Goal: Complete application form: Complete application form

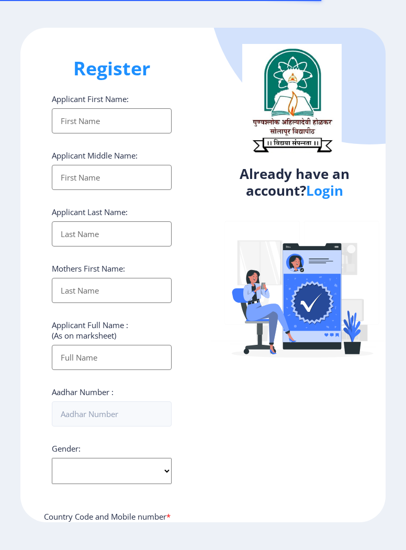
select select
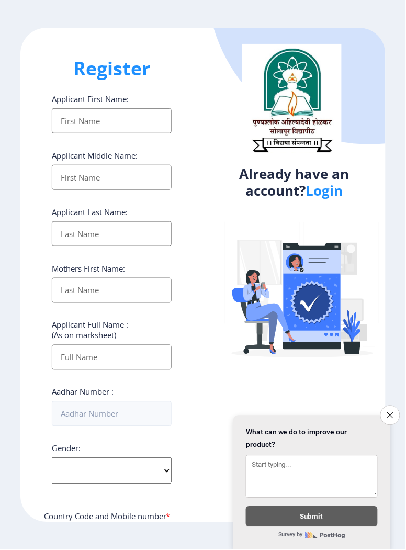
click at [62, 108] on input "Applicant First Name:" at bounding box center [112, 120] width 120 height 25
type input "Vishal"
click at [70, 165] on input "Applicant First Name:" at bounding box center [112, 177] width 120 height 25
type input "Vijay"
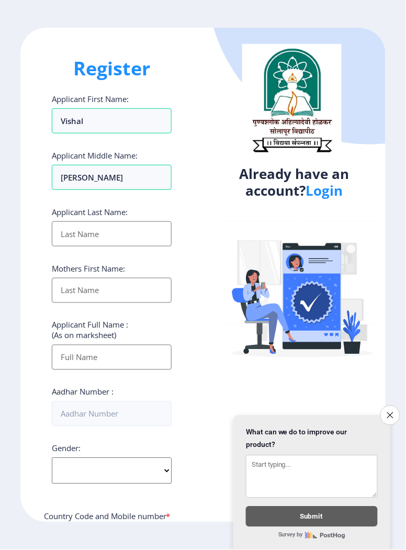
click at [66, 221] on input "Applicant First Name:" at bounding box center [112, 233] width 120 height 25
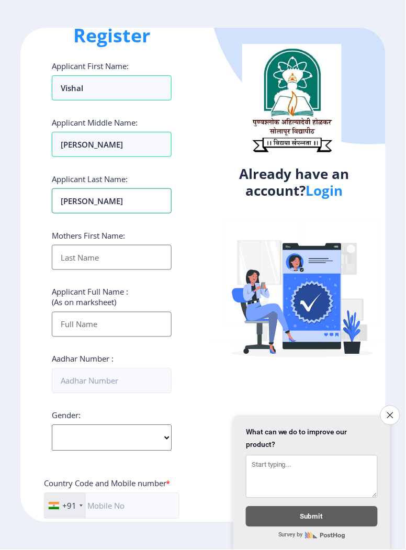
scroll to position [42, 0]
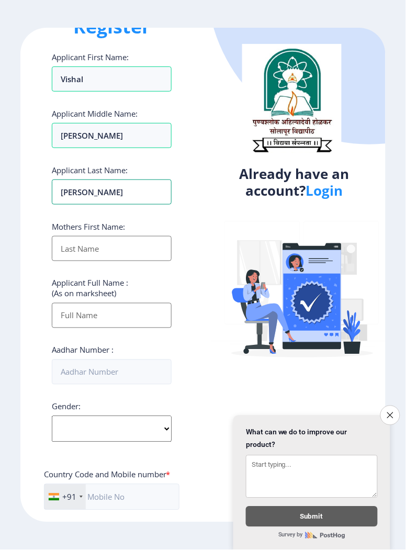
type input "Umbarkar"
click at [62, 236] on input "Applicant First Name:" at bounding box center [112, 248] width 120 height 25
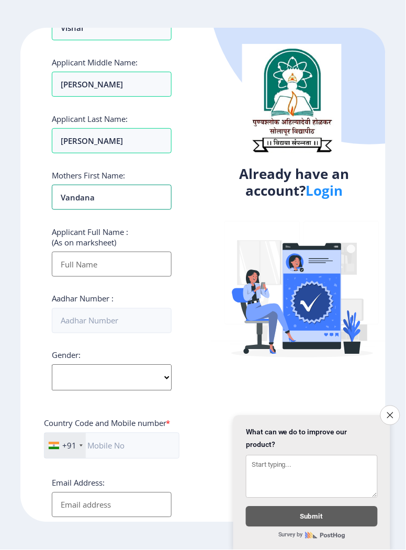
scroll to position [94, 0]
type input "Vandana"
click at [64, 251] on input "Applicant First Name:" at bounding box center [112, 263] width 120 height 25
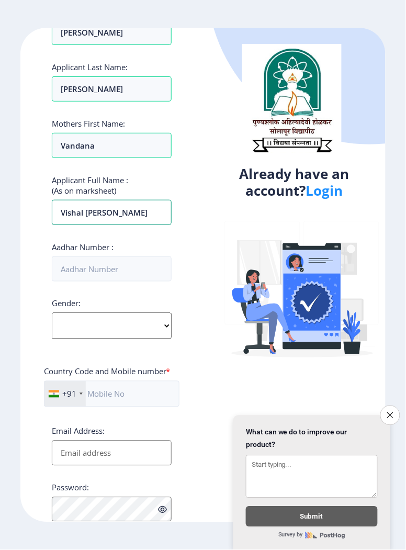
scroll to position [144, 0]
type input "Vishal vijay umbarkar"
click at [71, 257] on input "Aadhar Number :" at bounding box center [112, 269] width 120 height 25
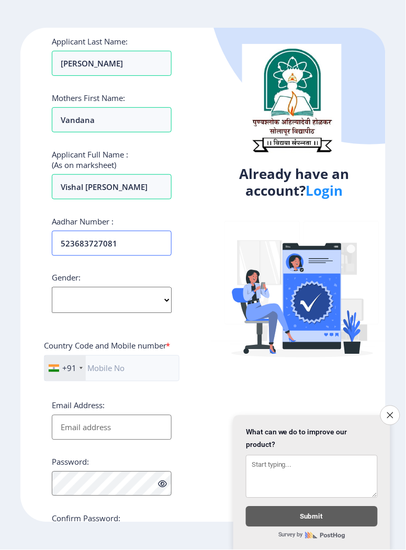
scroll to position [190, 0]
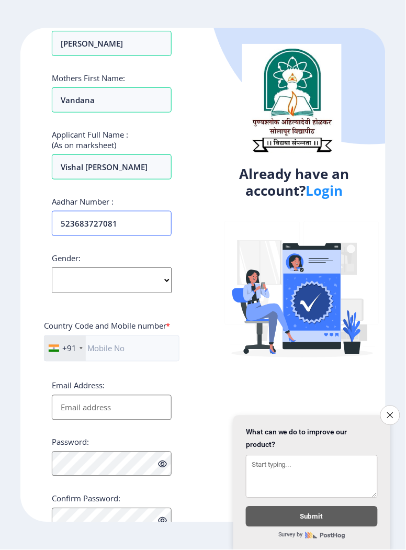
type input "523683727081"
click at [71, 267] on select "Select Gender Male Female Other" at bounding box center [112, 280] width 120 height 26
select select "[DEMOGRAPHIC_DATA]"
click at [52, 267] on select "Select Gender Male Female Other" at bounding box center [112, 280] width 120 height 26
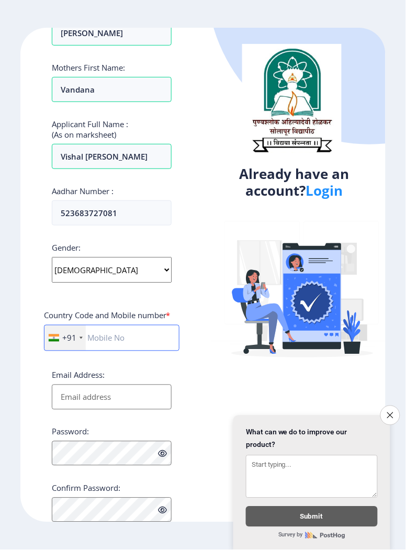
click at [101, 325] on input "text" at bounding box center [111, 338] width 135 height 26
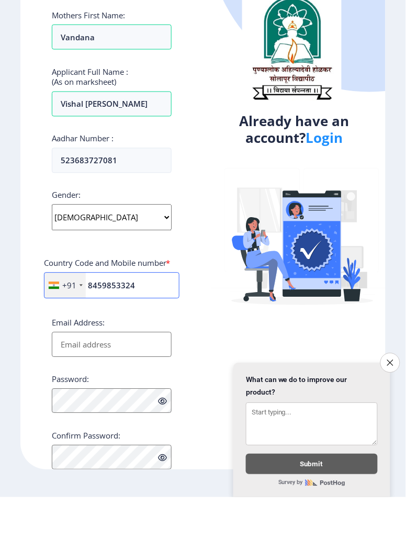
scroll to position [33, 0]
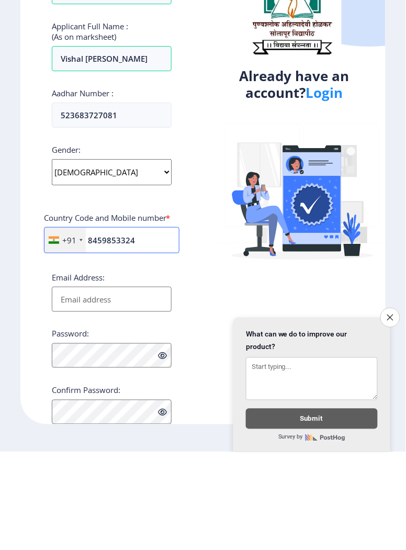
type input "8459853324"
click at [69, 384] on input "Email Address:" at bounding box center [112, 396] width 120 height 25
type input "Umbvi"
type input "[EMAIL_ADDRESS][DOMAIN_NAME]"
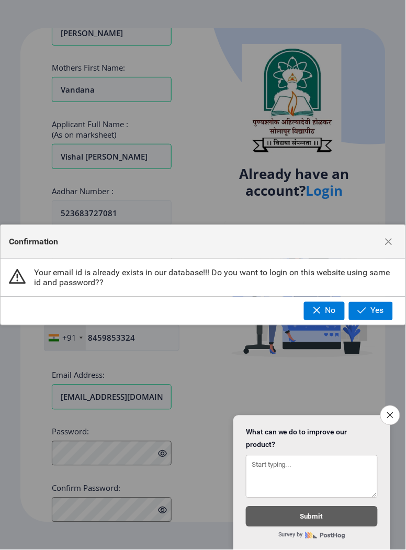
click at [373, 316] on button "Yes" at bounding box center [371, 311] width 44 height 18
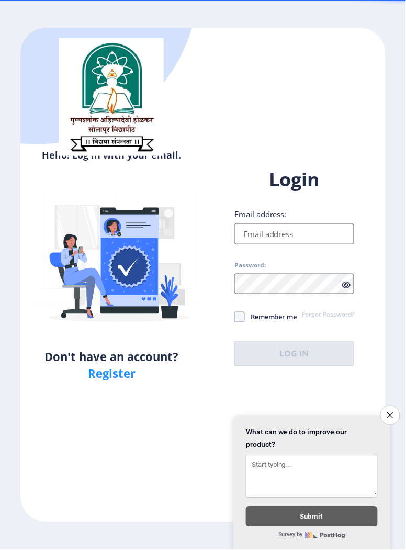
click at [258, 244] on input "Email address:" at bounding box center [294, 233] width 120 height 21
type input "[EMAIL_ADDRESS][DOMAIN_NAME]"
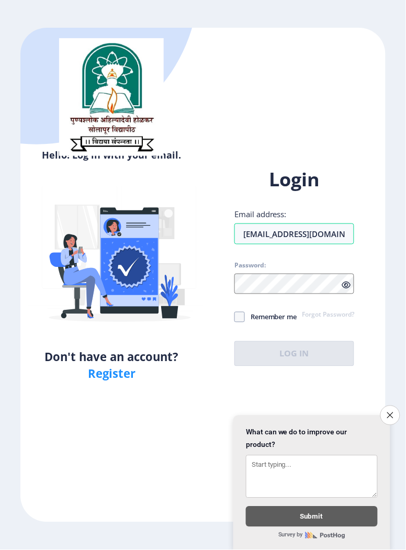
click at [244, 322] on span at bounding box center [239, 317] width 10 height 10
click at [235, 317] on input "Remember me" at bounding box center [234, 317] width 1 height 1
checkbox input "true"
click at [319, 320] on link "Forgot Password?" at bounding box center [328, 315] width 52 height 9
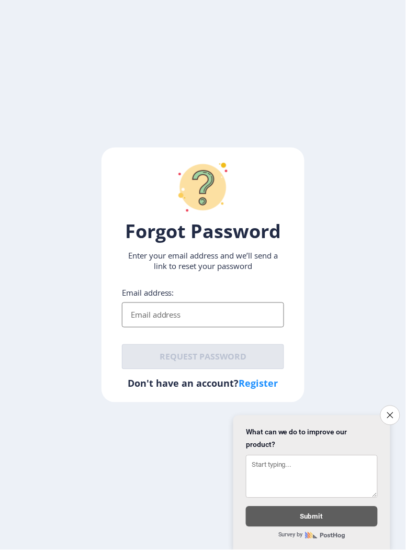
click at [182, 308] on div "Email address:" at bounding box center [203, 308] width 162 height 40
click at [188, 327] on input "Email address:" at bounding box center [203, 314] width 162 height 25
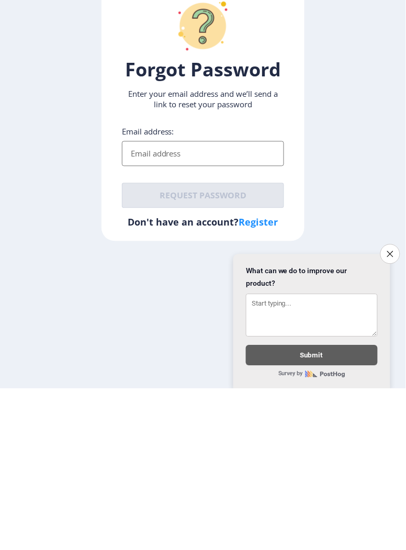
type input "[EMAIL_ADDRESS][DOMAIN_NAME]"
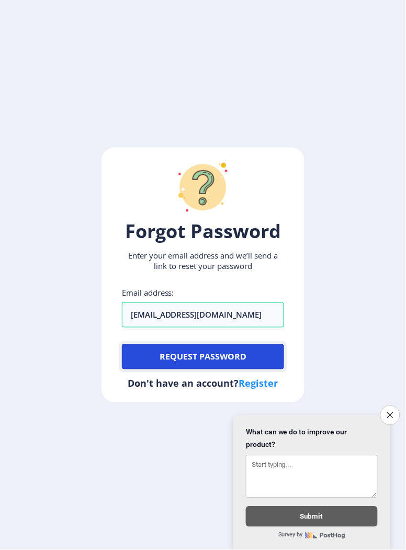
click at [206, 369] on button "Request password" at bounding box center [203, 356] width 162 height 25
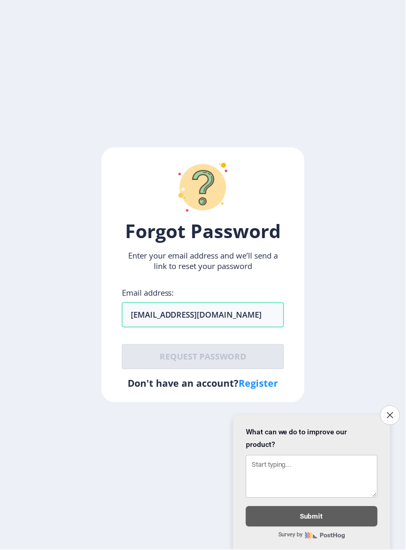
click at [387, 417] on button "Close survey" at bounding box center [390, 415] width 20 height 20
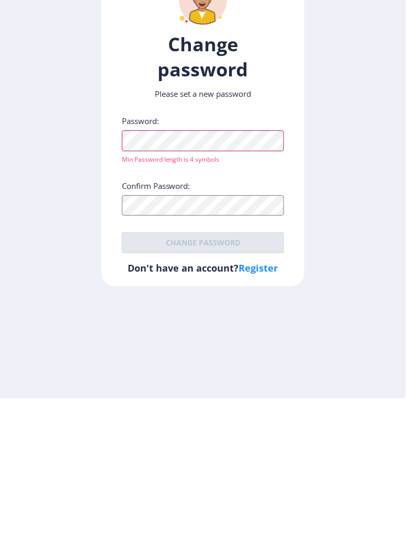
scroll to position [6, 0]
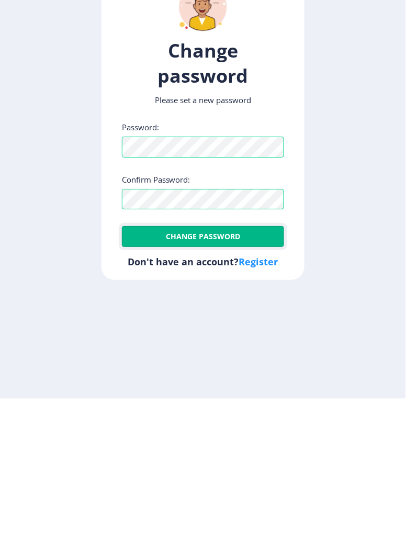
click at [169, 398] on button "Change password" at bounding box center [203, 387] width 162 height 21
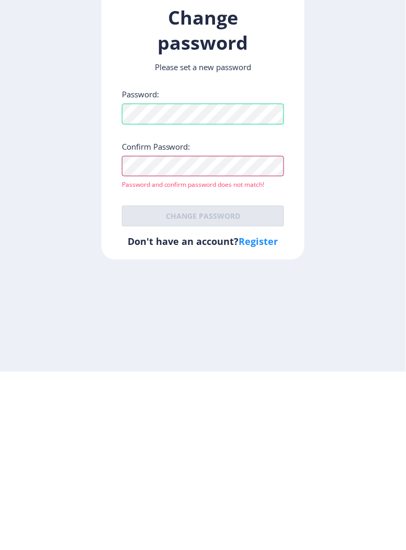
scroll to position [19, 0]
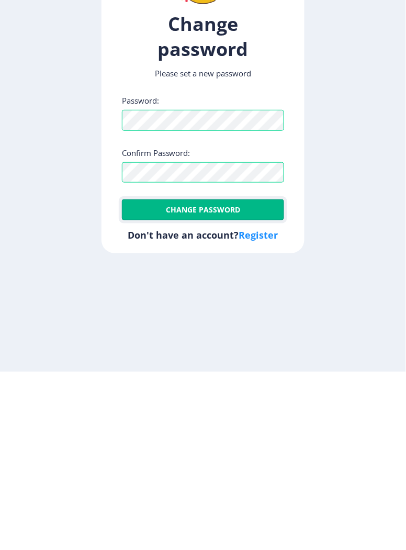
click at [161, 391] on button "Change password" at bounding box center [203, 387] width 162 height 21
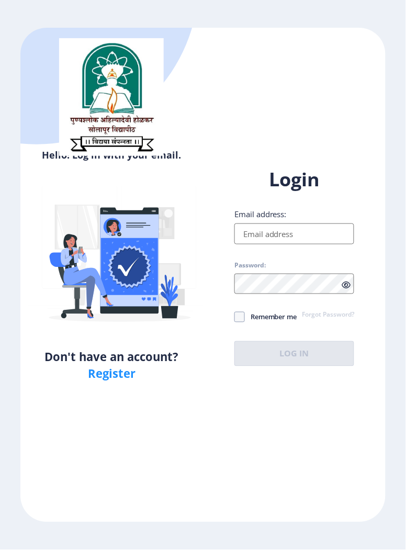
click at [246, 244] on input "Email address:" at bounding box center [294, 233] width 120 height 21
type input "[EMAIL_ADDRESS][DOMAIN_NAME]"
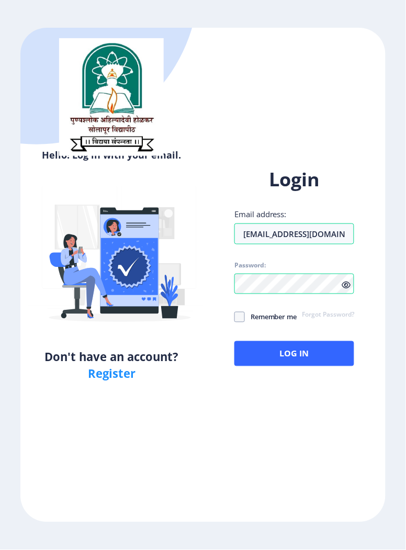
click at [243, 322] on span at bounding box center [239, 317] width 10 height 10
click at [235, 317] on input "Remember me" at bounding box center [234, 317] width 1 height 1
checkbox input "true"
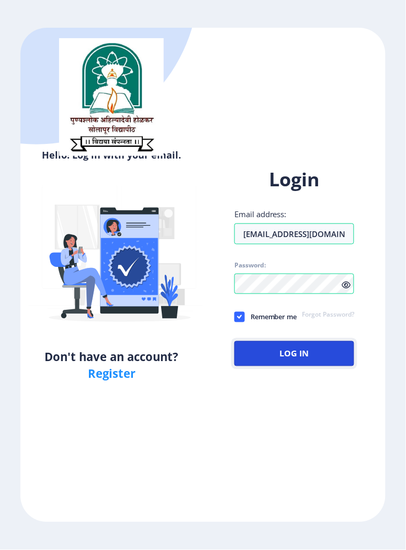
click at [288, 366] on button "Log In" at bounding box center [294, 353] width 120 height 25
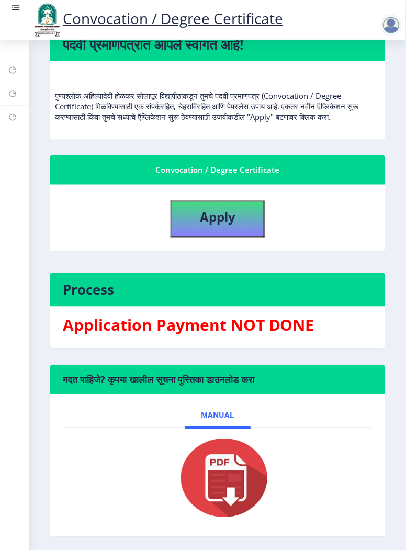
scroll to position [161, 0]
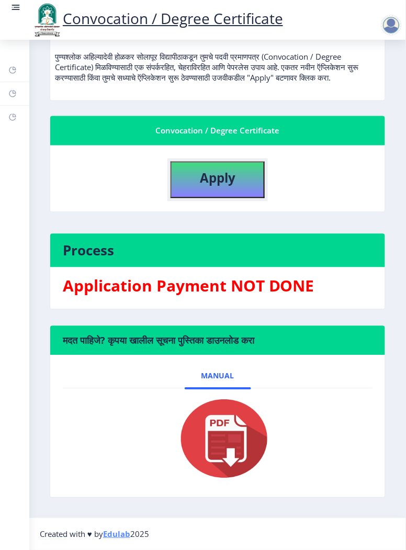
click at [209, 187] on b "Apply" at bounding box center [218, 177] width 36 height 17
select select
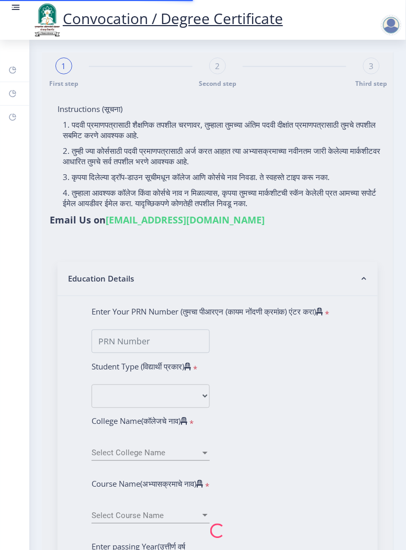
type input "[PERSON_NAME] [PERSON_NAME]"
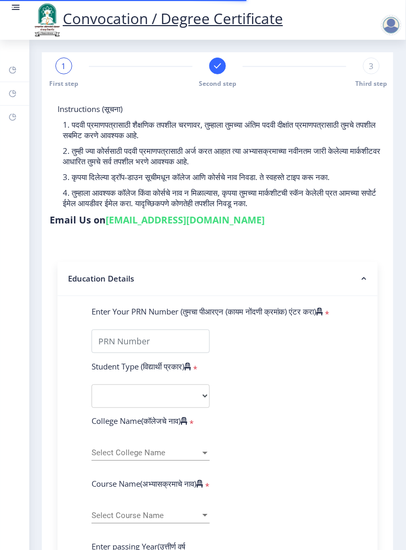
select select
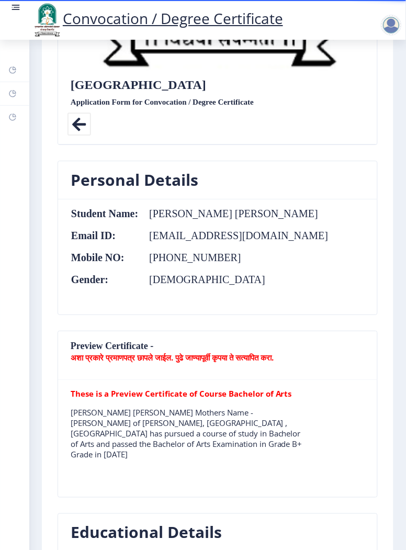
scroll to position [367, 0]
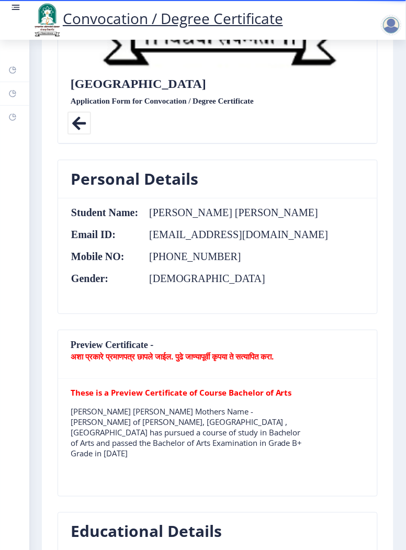
click at [130, 342] on nb-card-header "Preview Certificate - अशा प्रकारे प्रमाणपत्र छापले जाईल. पुढे जाण्यापूर्वी कृपय…" at bounding box center [217, 354] width 319 height 49
click at [111, 351] on b "अशा प्रकारे प्रमाणपत्र छापले जाईल. पुढे जाण्यापूर्वी कृपया ते सत्यापित करा." at bounding box center [172, 356] width 203 height 10
click at [118, 360] on nb-card-header "Preview Certificate - अशा प्रकारे प्रमाणपत्र छापले जाईल. पुढे जाण्यापूर्वी कृपय…" at bounding box center [217, 354] width 319 height 49
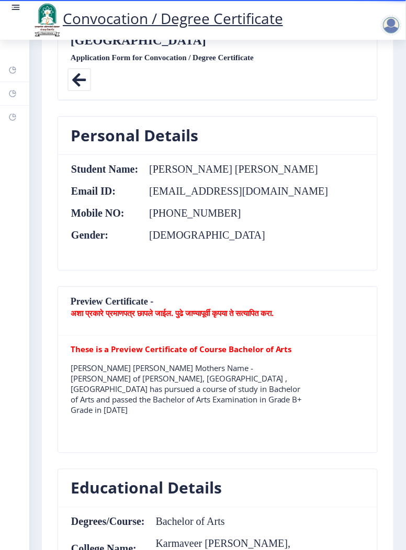
scroll to position [431, 0]
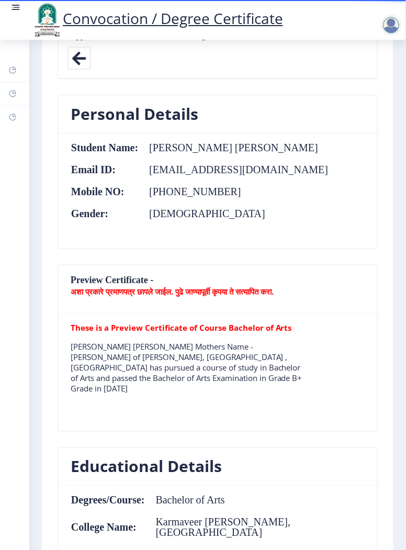
click at [114, 336] on tr "These is a Preview Certificate of Course Bachelor of Arts [PERSON_NAME] [PERSON…" at bounding box center [188, 361] width 235 height 79
click at [105, 323] on b "These is a Preview Certificate of Course Bachelor of Arts" at bounding box center [181, 327] width 221 height 10
click at [98, 317] on nb-card-body "These is a Preview Certificate of Course Bachelor of Arts [PERSON_NAME] [PERSON…" at bounding box center [217, 372] width 319 height 117
click at [97, 322] on b "These is a Preview Certificate of Course Bachelor of Arts" at bounding box center [181, 327] width 221 height 10
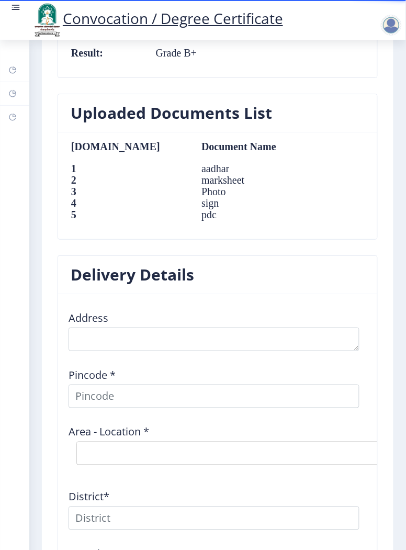
scroll to position [1001, 0]
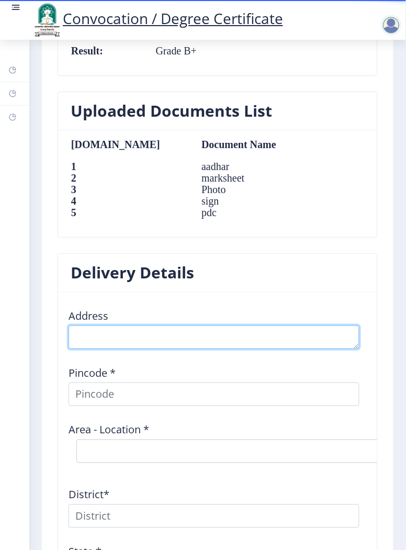
click at [82, 325] on textarea at bounding box center [214, 337] width 291 height 24
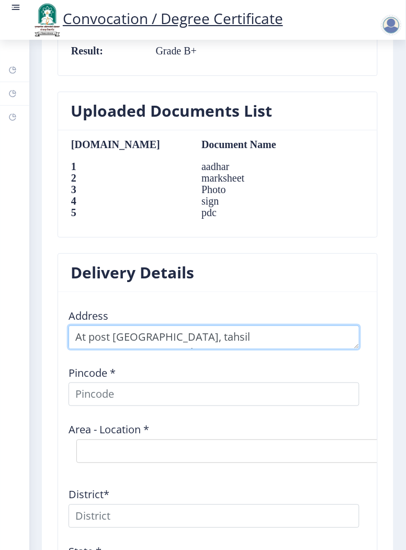
click at [176, 326] on textarea at bounding box center [214, 337] width 291 height 24
click at [176, 325] on textarea at bounding box center [214, 337] width 291 height 24
click at [272, 325] on textarea at bounding box center [214, 337] width 291 height 24
type textarea "At post [GEOGRAPHIC_DATA], tahsil - [GEOGRAPHIC_DATA], [GEOGRAPHIC_DATA] - [GEO…"
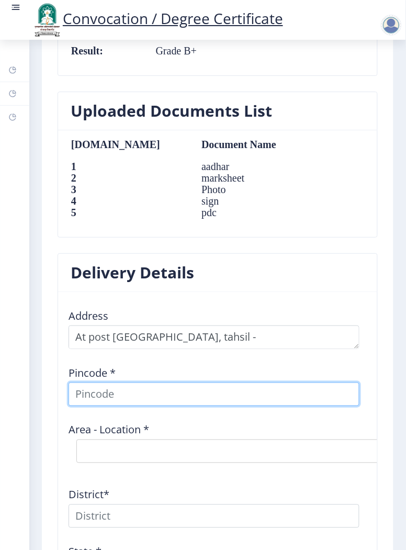
click at [97, 382] on input at bounding box center [214, 394] width 291 height 24
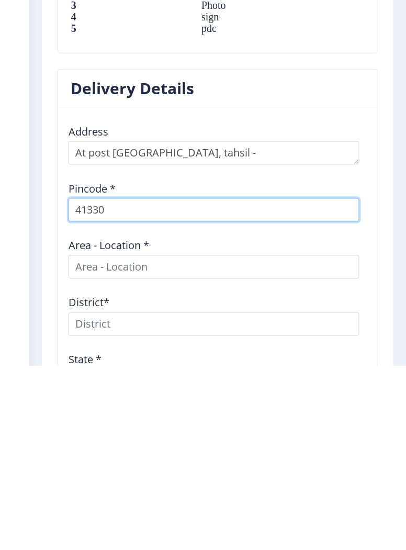
type input "413304"
select select
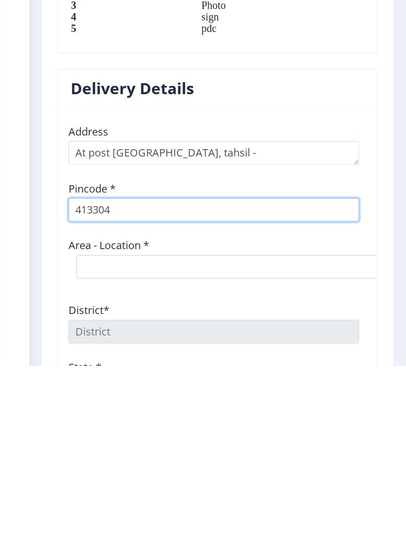
type input "413304"
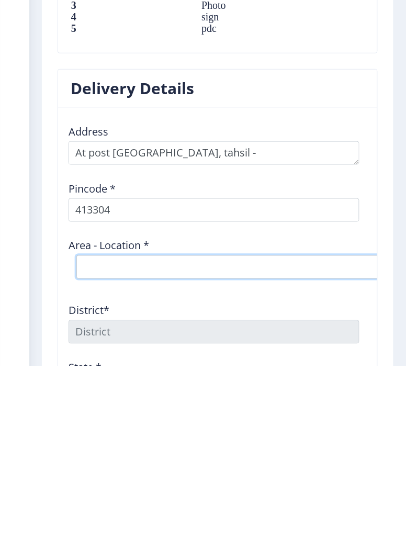
click at [98, 440] on select "Select Area Location Adhiv [PERSON_NAME] B.O Anawali B.O Babhulgaon B.O Bhandis…" at bounding box center [233, 451] width 314 height 24
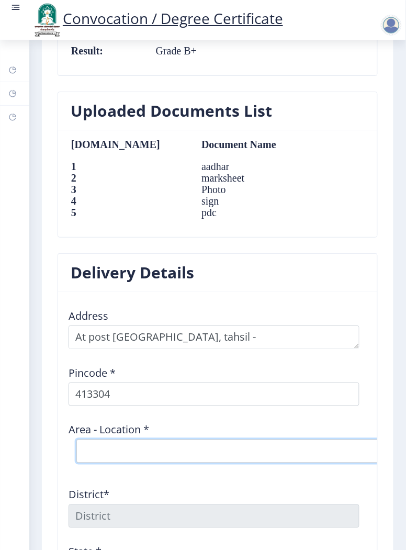
click at [89, 439] on select "Select Area Location Adhiv [PERSON_NAME] B.O Anawali B.O Babhulgaon B.O Bhandis…" at bounding box center [233, 451] width 314 height 24
click at [100, 439] on select "Select Area Location Adhiv [PERSON_NAME] B.O Anawali B.O Babhulgaon B.O Bhandis…" at bounding box center [233, 451] width 314 height 24
select select "30: Object"
click at [76, 439] on select "Select Area Location Adhiv [PERSON_NAME] B.O Anawali B.O Babhulgaon B.O Bhandis…" at bounding box center [233, 451] width 314 height 24
type input "SOLAPUR"
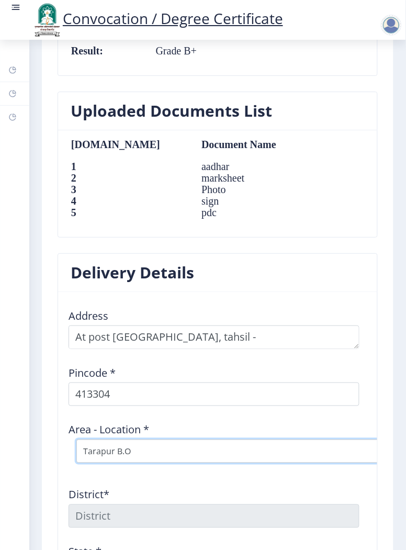
type input "[GEOGRAPHIC_DATA]"
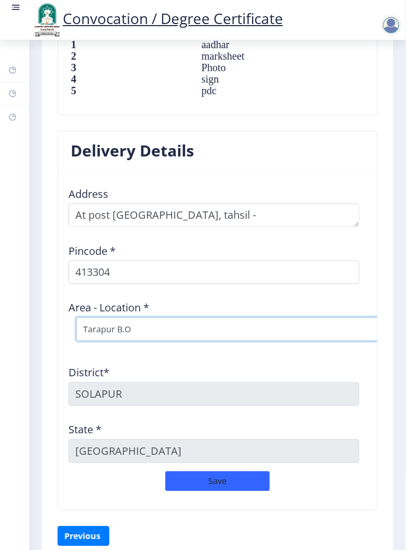
scroll to position [1124, 0]
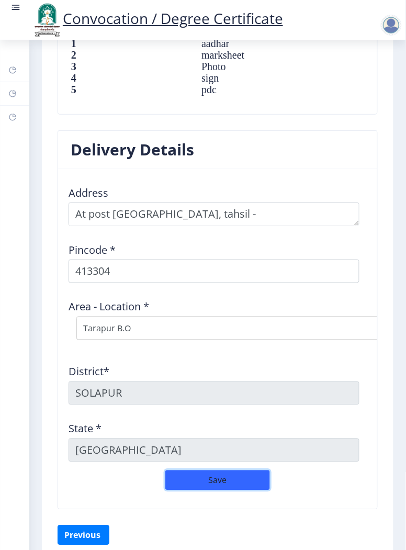
click at [206, 470] on button "Save" at bounding box center [217, 480] width 105 height 20
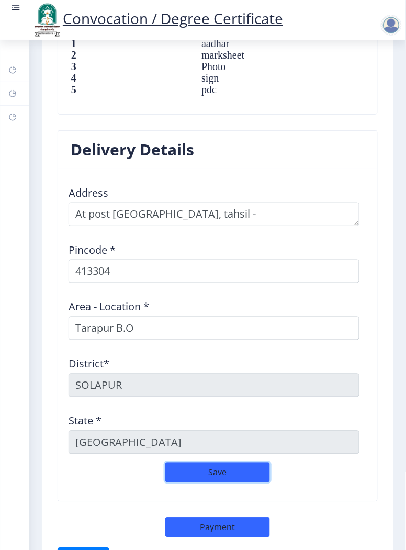
scroll to position [1144, 0]
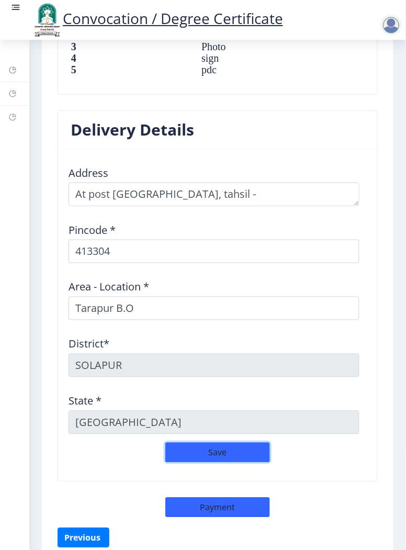
click at [204, 442] on button "Save" at bounding box center [217, 452] width 105 height 20
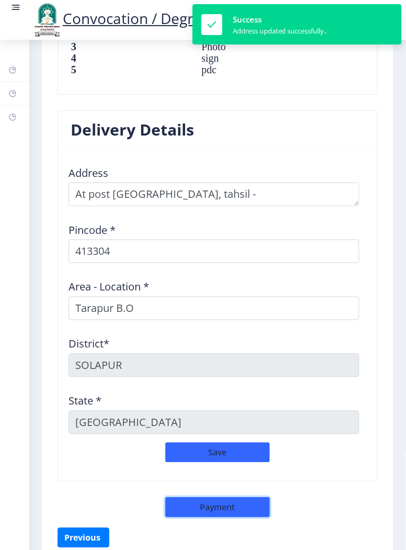
click at [205, 497] on button "Payment" at bounding box center [217, 507] width 105 height 20
select select "sealed"
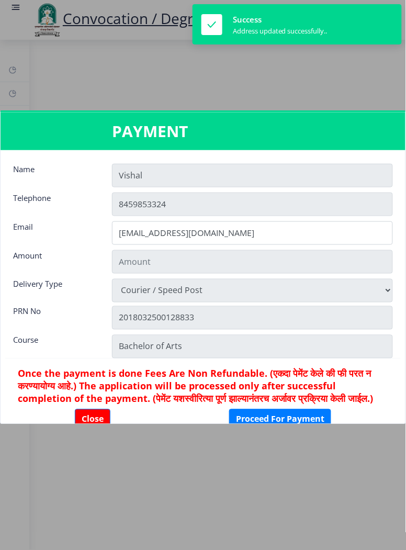
type input "1885"
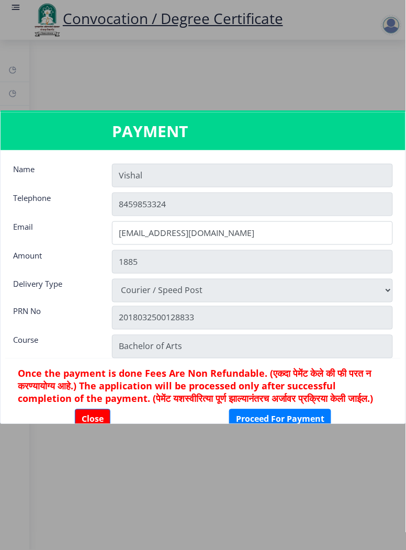
scroll to position [39, 0]
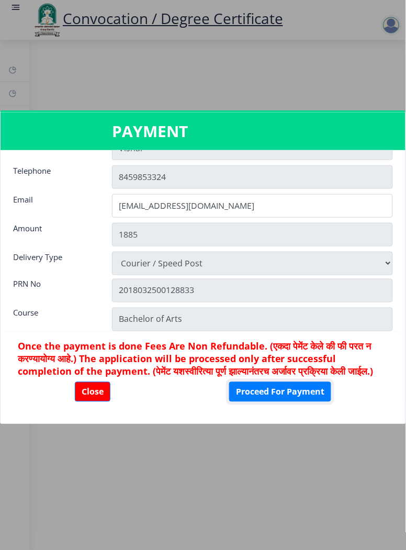
click at [277, 394] on button "Proceed For Payment" at bounding box center [280, 392] width 102 height 20
click at [97, 394] on button "Close" at bounding box center [93, 392] width 36 height 20
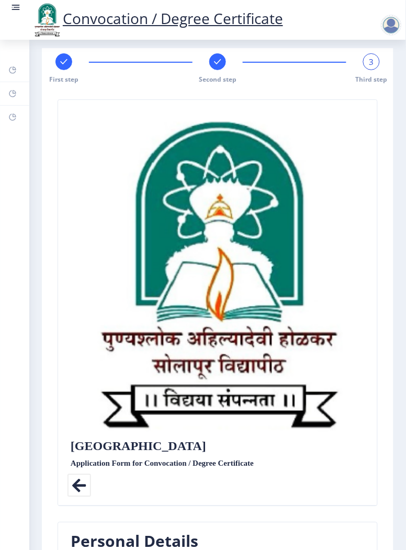
scroll to position [3, 0]
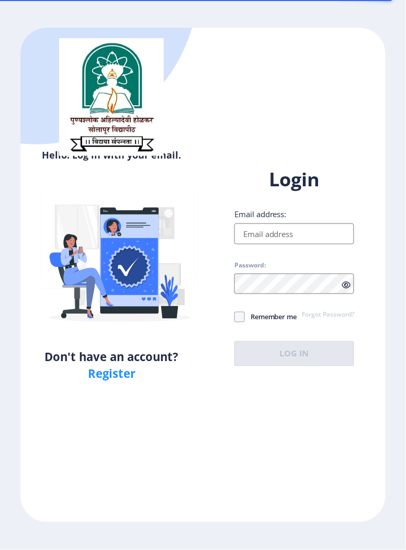
type input "umbvishal5@gmail.com"
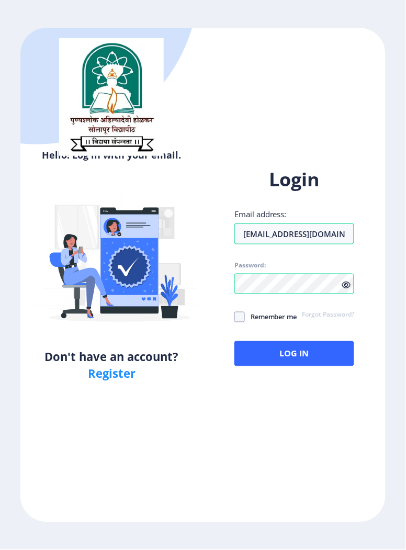
click at [242, 322] on span at bounding box center [239, 317] width 10 height 10
click at [235, 317] on input "Remember me" at bounding box center [234, 317] width 1 height 1
checkbox input "true"
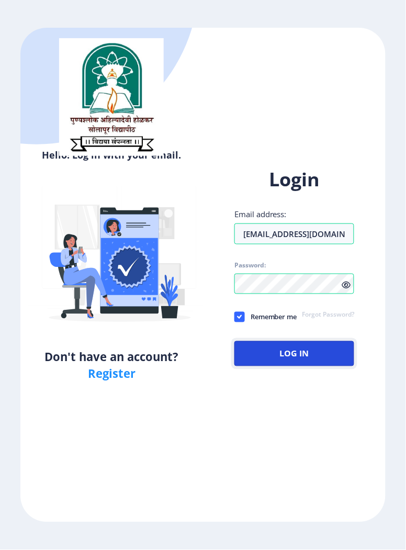
click at [295, 366] on button "Log In" at bounding box center [294, 353] width 120 height 25
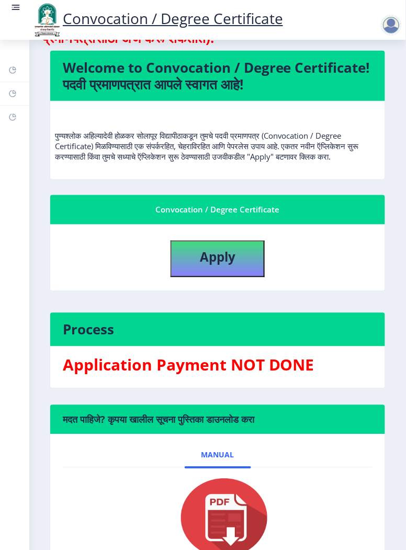
scroll to position [161, 0]
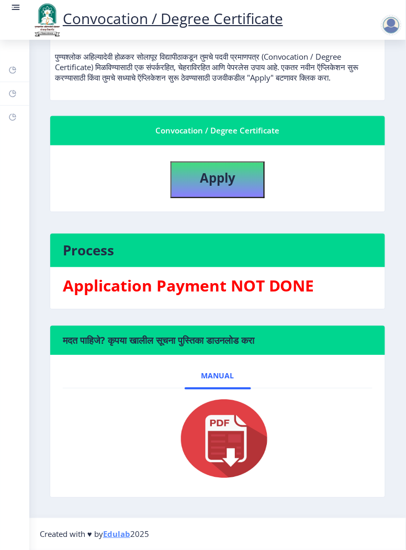
click at [214, 452] on img at bounding box center [217, 439] width 105 height 84
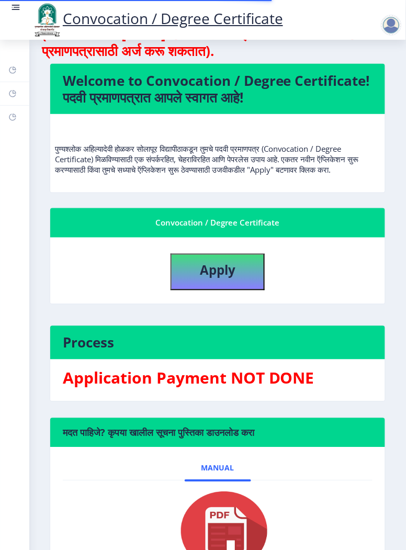
scroll to position [0, 0]
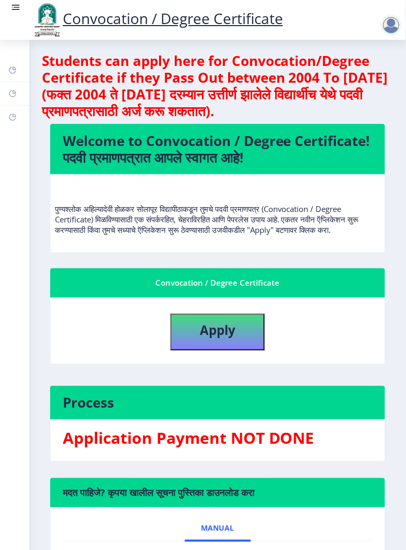
click at [387, 27] on div at bounding box center [391, 25] width 21 height 21
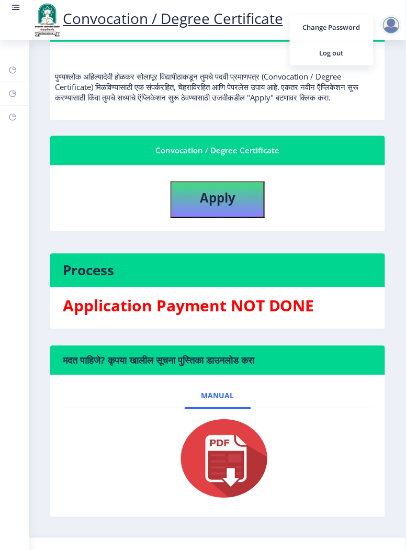
scroll to position [161, 0]
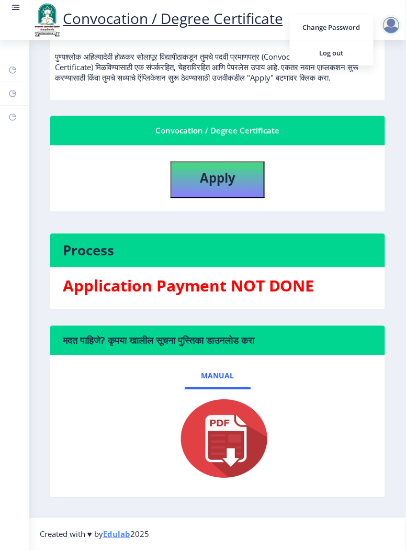
click at [241, 472] on img at bounding box center [217, 439] width 105 height 84
click at [87, 296] on h3 "Application Payment NOT DONE" at bounding box center [218, 286] width 310 height 21
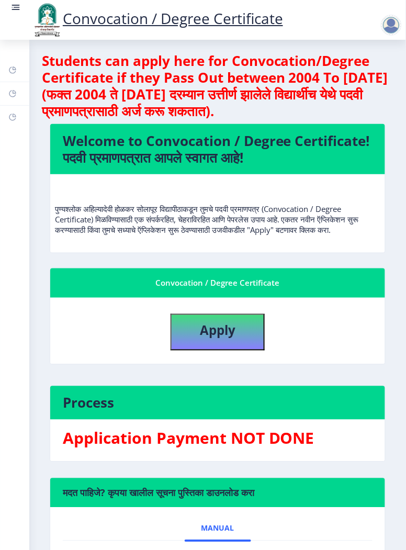
scroll to position [1, 0]
click at [203, 339] on b "Apply" at bounding box center [218, 330] width 36 height 17
select select
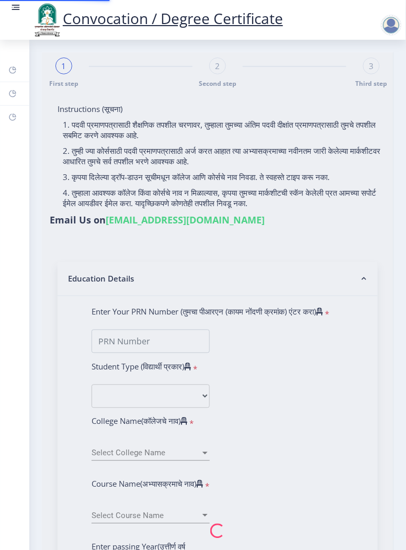
type input "[PERSON_NAME] [PERSON_NAME]"
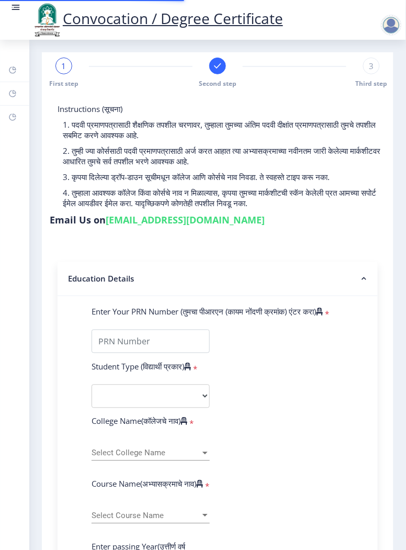
type input "2018032500128833"
select select "Regular"
select select "2021"
select select "March"
select select "Grade B+"
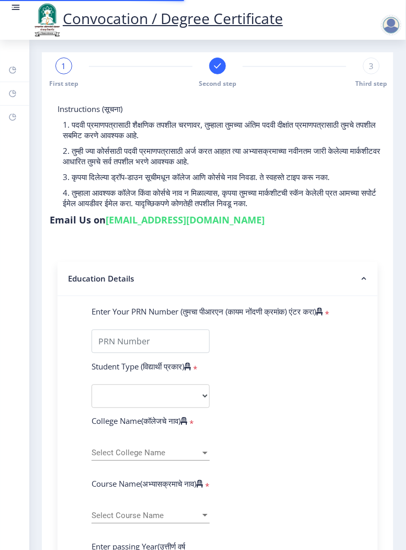
type input "1812883"
type input "Vandana"
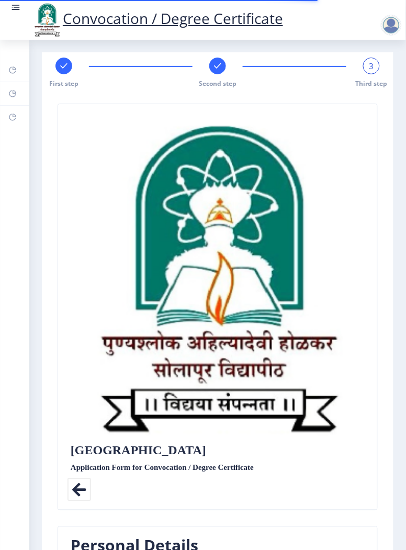
click at [62, 70] on rect at bounding box center [64, 66] width 10 height 10
select select "Regular"
select select "2021"
select select "March"
select select "Grade B+"
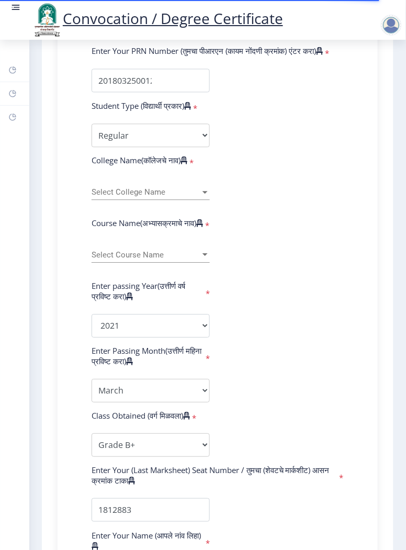
scroll to position [260, 0]
click at [111, 197] on span "Select College Name" at bounding box center [146, 192] width 109 height 9
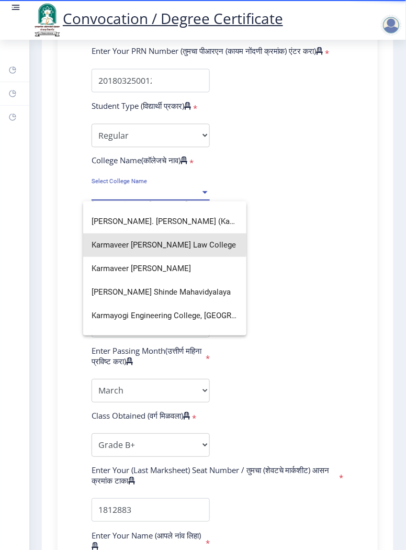
scroll to position [1224, 0]
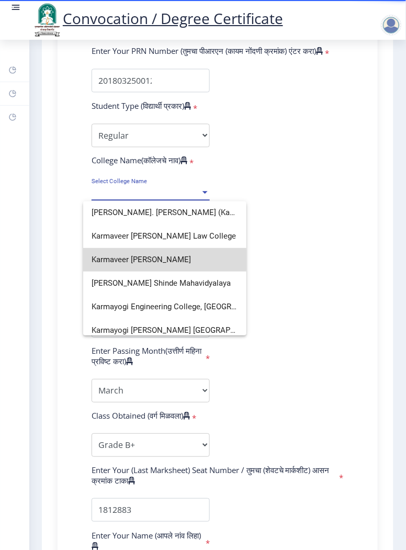
click at [110, 259] on span "Karmaveer Bhaurao Patil Mahavidyalaya" at bounding box center [165, 260] width 146 height 24
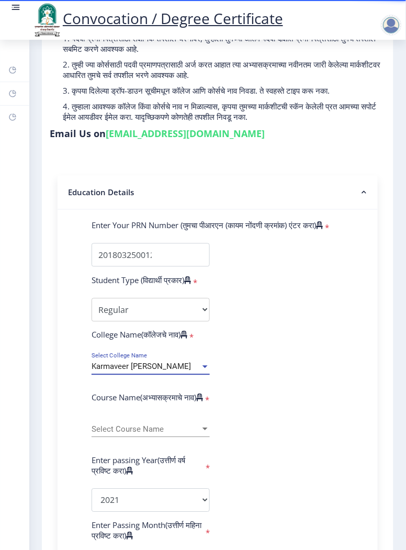
scroll to position [0, 0]
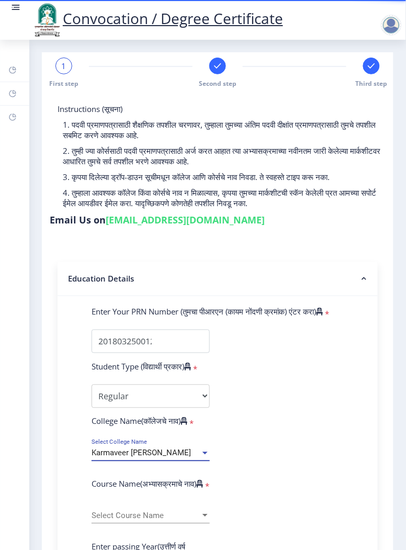
click at [371, 79] on span "Third step" at bounding box center [372, 83] width 32 height 9
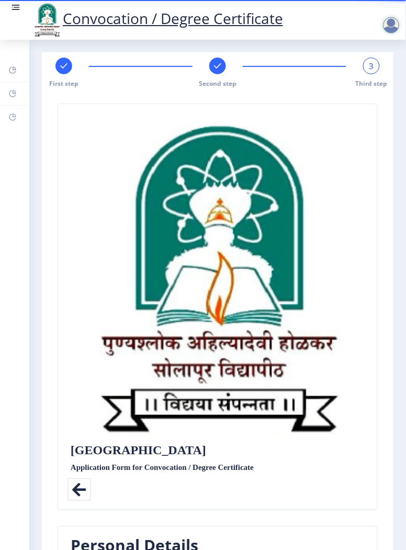
click at [212, 74] on div "Second step" at bounding box center [217, 73] width 17 height 30
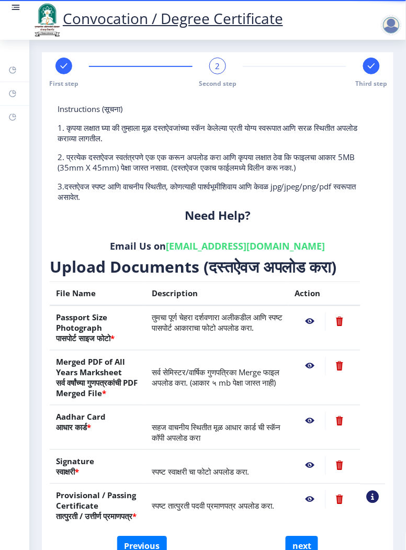
scroll to position [33, 0]
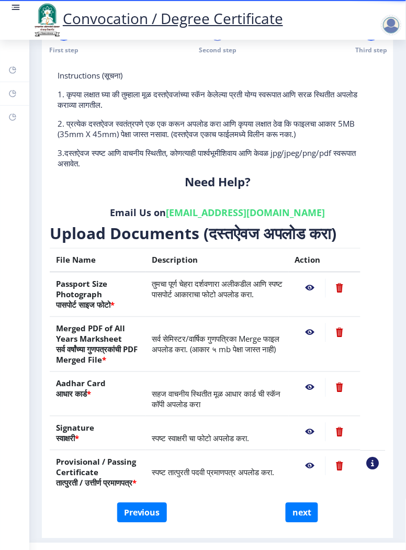
click at [304, 285] on nb-action at bounding box center [310, 288] width 30 height 19
